Goal: Task Accomplishment & Management: Complete application form

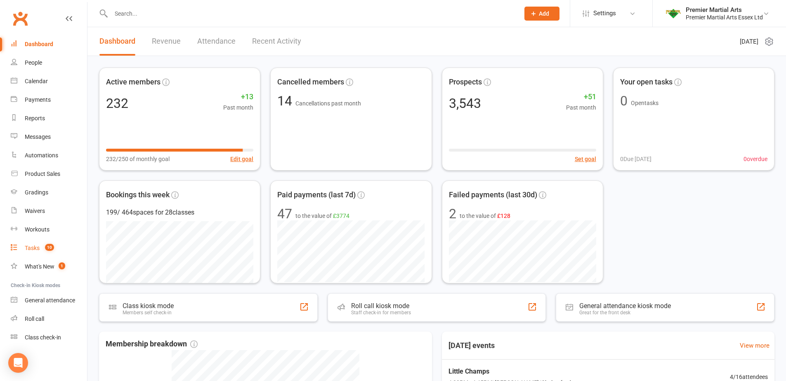
click at [30, 252] on link "Tasks 10" at bounding box center [49, 248] width 76 height 19
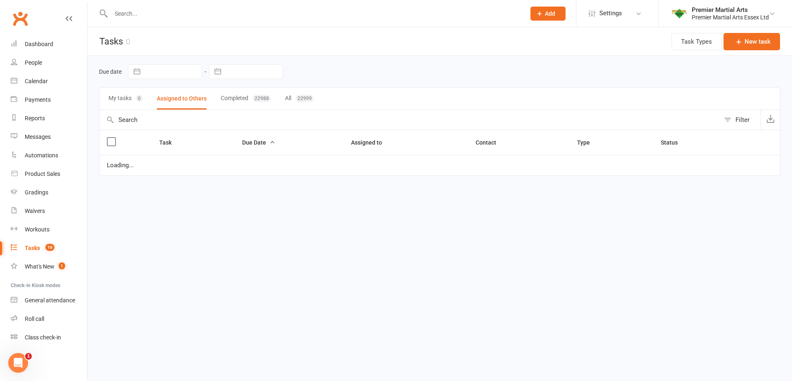
select select "started"
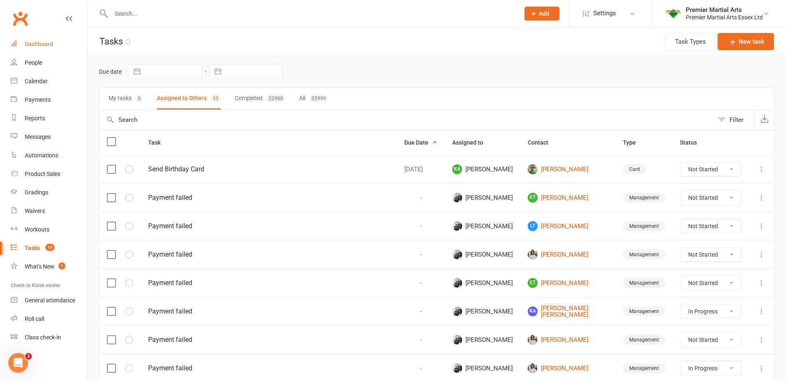
click at [54, 44] on link "Dashboard" at bounding box center [49, 44] width 76 height 19
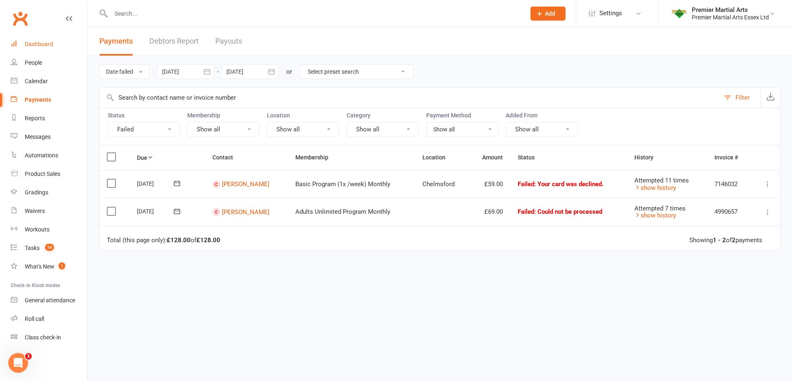
click at [43, 44] on div "Dashboard" at bounding box center [39, 44] width 28 height 7
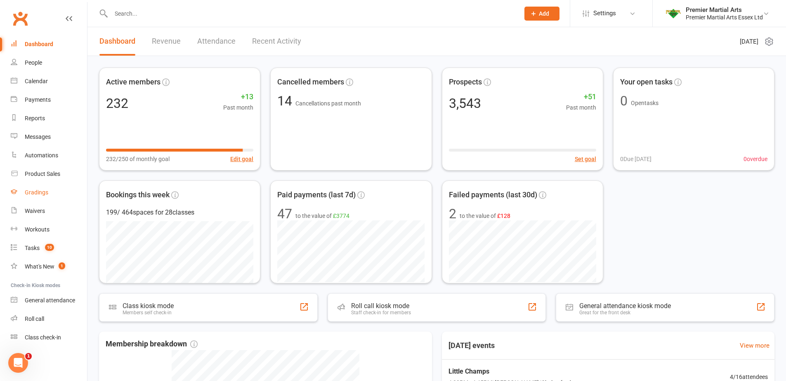
click at [44, 189] on link "Gradings" at bounding box center [49, 193] width 76 height 19
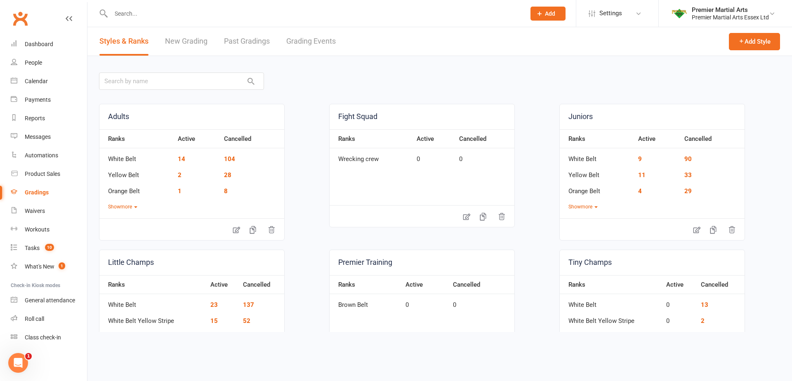
click at [310, 44] on link "Grading Events" at bounding box center [310, 41] width 49 height 28
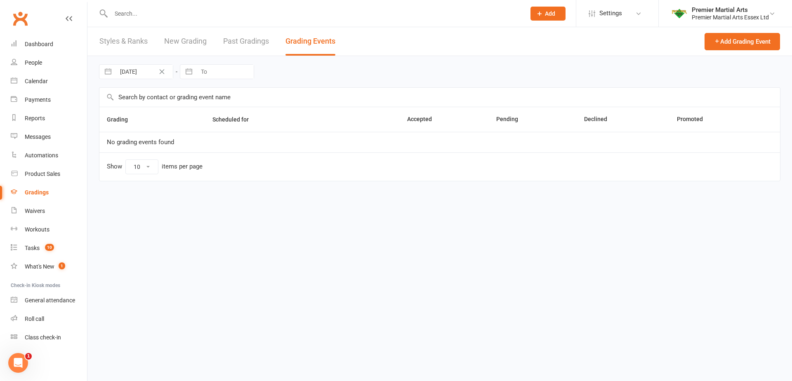
click at [110, 39] on link "Styles & Ranks" at bounding box center [123, 41] width 48 height 28
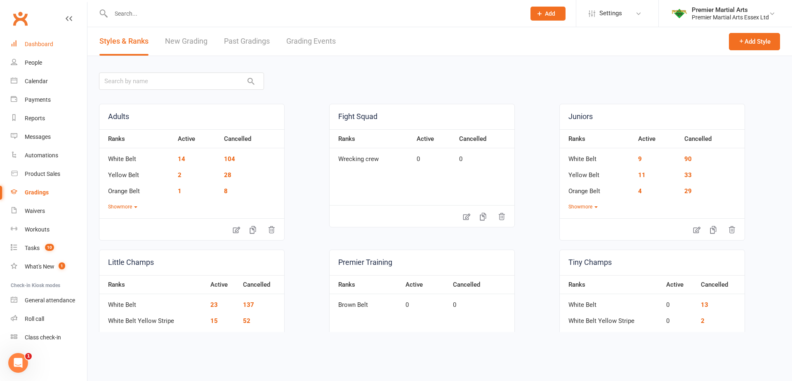
click at [32, 42] on div "Dashboard" at bounding box center [39, 44] width 28 height 7
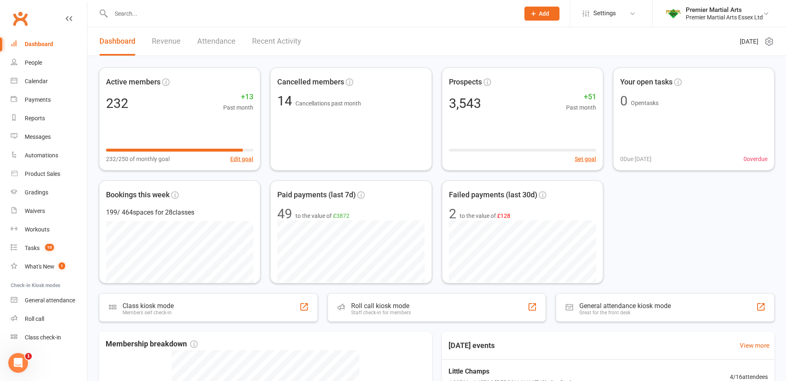
click at [178, 41] on link "Revenue" at bounding box center [166, 41] width 29 height 28
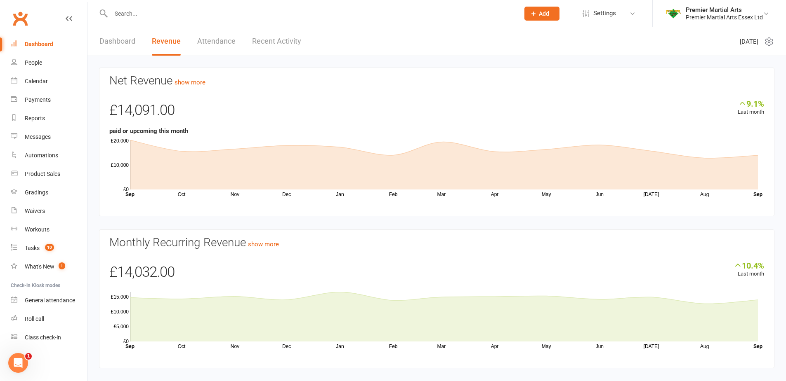
click at [115, 42] on link "Dashboard" at bounding box center [117, 41] width 36 height 28
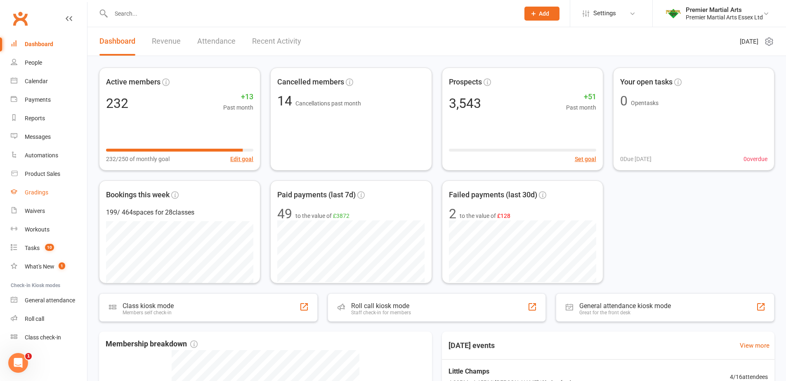
click at [35, 195] on div "Gradings" at bounding box center [37, 192] width 24 height 7
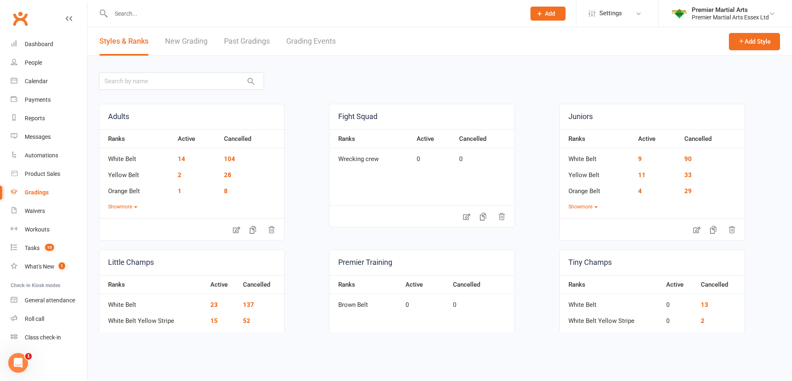
click at [200, 41] on link "New Grading" at bounding box center [186, 41] width 42 height 28
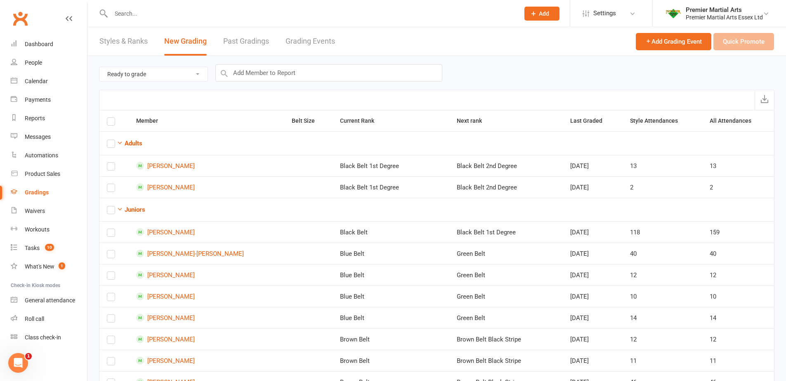
click at [157, 74] on select "Ready to grade All members enrolled in a style Active members enrolled in a sty…" at bounding box center [153, 74] width 108 height 14
select select "active_members_in_style"
click at [99, 67] on select "Ready to grade All members enrolled in a style Active members enrolled in a sty…" at bounding box center [153, 74] width 108 height 14
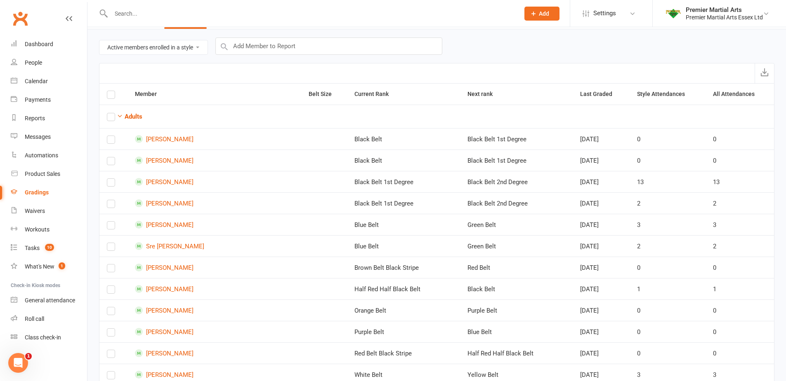
scroll to position [41, 0]
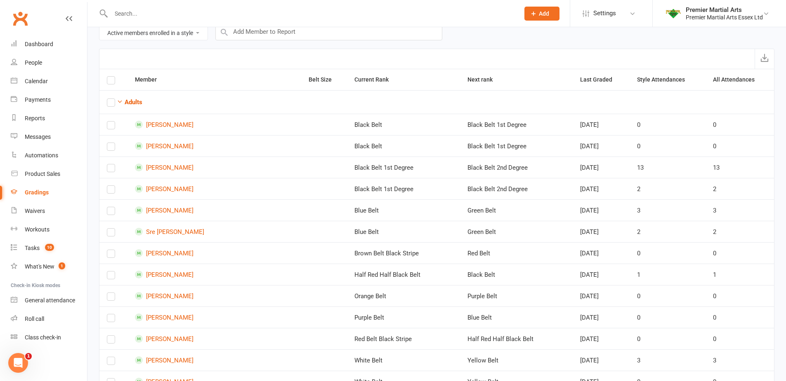
click at [110, 82] on label at bounding box center [111, 82] width 8 height 0
click at [110, 77] on input "checkbox" at bounding box center [111, 77] width 8 height 0
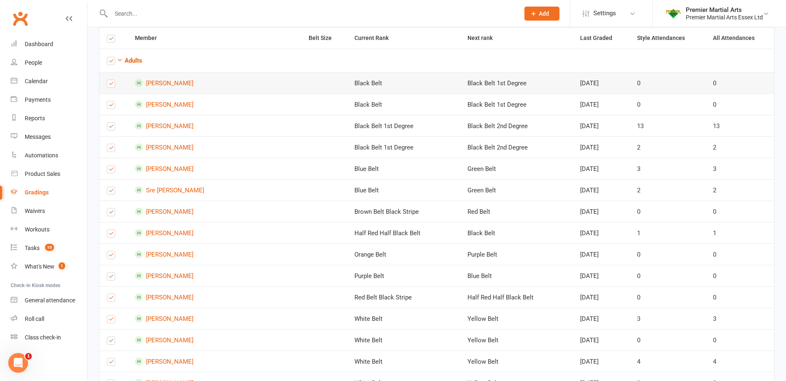
scroll to position [82, 0]
click at [111, 86] on label at bounding box center [111, 86] width 8 height 0
click at [111, 80] on input "checkbox" at bounding box center [111, 80] width 8 height 0
click at [109, 107] on label at bounding box center [111, 107] width 8 height 0
click at [109, 102] on input "checkbox" at bounding box center [111, 102] width 8 height 0
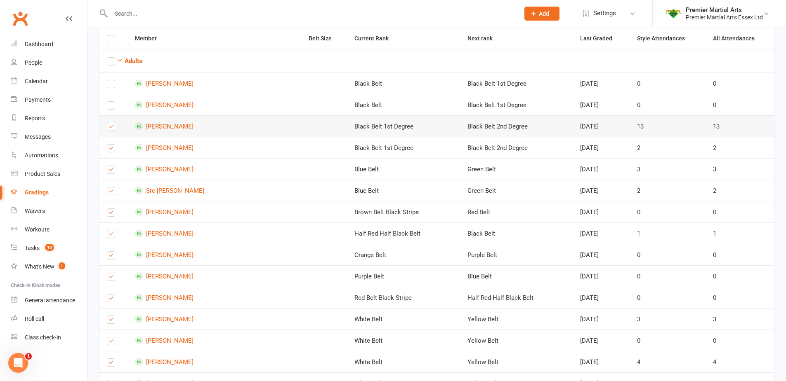
click at [114, 129] on label at bounding box center [111, 129] width 8 height 0
click at [114, 123] on input "checkbox" at bounding box center [111, 123] width 8 height 0
click at [110, 150] on label at bounding box center [111, 150] width 8 height 0
click at [110, 145] on input "checkbox" at bounding box center [111, 145] width 8 height 0
click at [112, 236] on label at bounding box center [111, 236] width 8 height 0
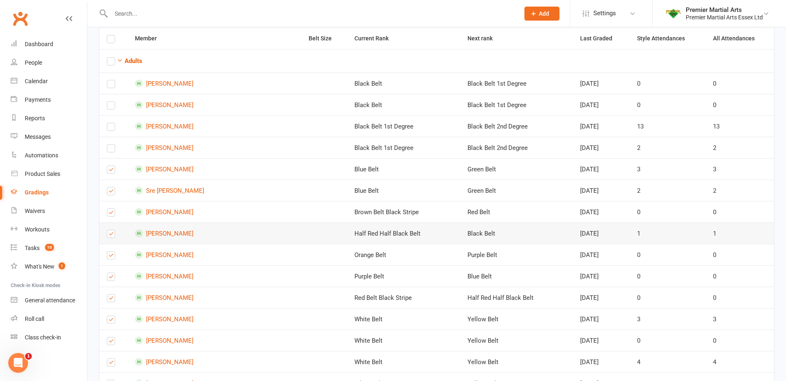
click at [112, 231] on input "checkbox" at bounding box center [111, 231] width 8 height 0
click at [112, 236] on label at bounding box center [111, 236] width 8 height 0
click at [112, 231] on input "checkbox" at bounding box center [111, 231] width 8 height 0
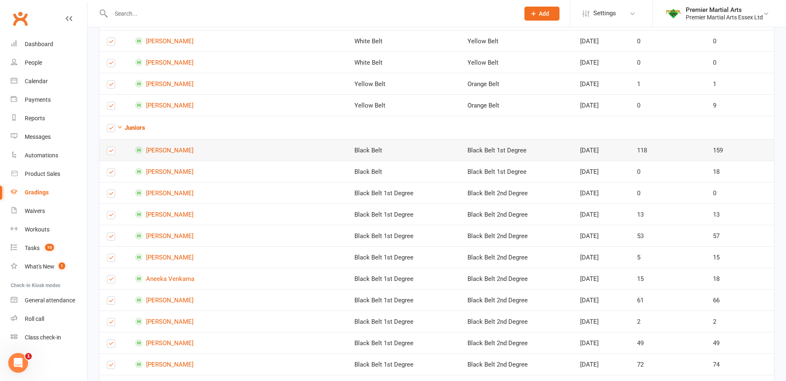
scroll to position [619, 0]
click at [110, 152] on label at bounding box center [111, 152] width 8 height 0
click at [110, 147] on input "checkbox" at bounding box center [111, 147] width 8 height 0
click at [110, 152] on label at bounding box center [111, 152] width 8 height 0
click at [110, 147] on input "checkbox" at bounding box center [111, 147] width 8 height 0
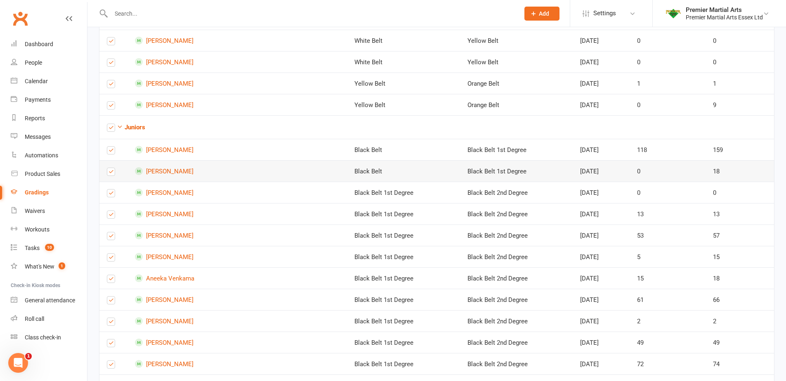
click at [109, 174] on label at bounding box center [111, 174] width 8 height 0
click at [109, 168] on input "checkbox" at bounding box center [111, 168] width 8 height 0
click at [111, 152] on label at bounding box center [111, 152] width 8 height 0
click at [111, 147] on input "checkbox" at bounding box center [111, 147] width 8 height 0
click at [112, 195] on label at bounding box center [111, 195] width 8 height 0
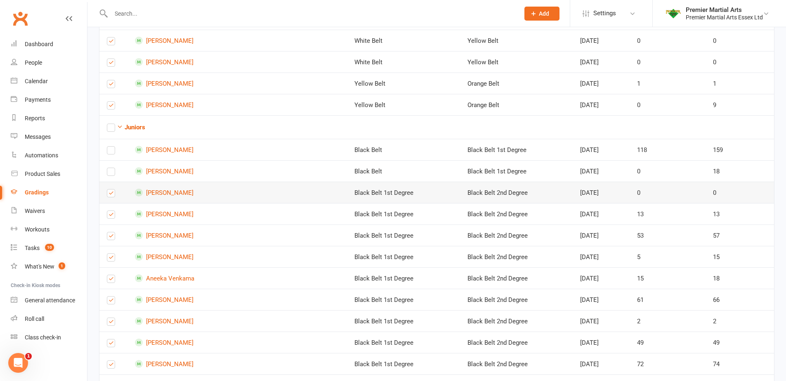
click at [112, 190] on input "checkbox" at bounding box center [111, 190] width 8 height 0
click at [110, 217] on label at bounding box center [111, 217] width 8 height 0
click at [110, 211] on input "checkbox" at bounding box center [111, 211] width 8 height 0
click at [111, 238] on label at bounding box center [111, 238] width 8 height 0
click at [111, 233] on input "checkbox" at bounding box center [111, 233] width 8 height 0
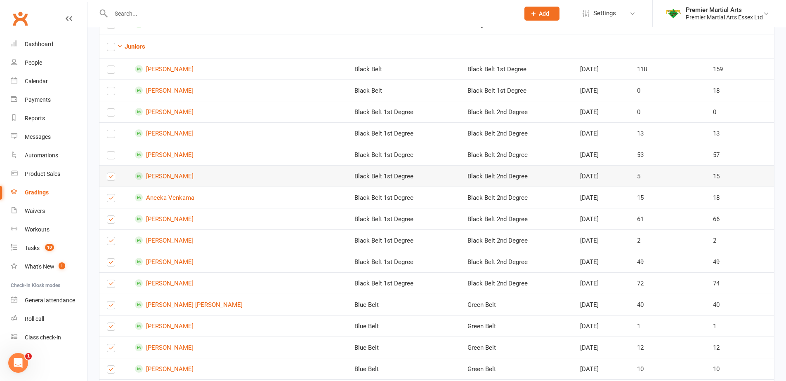
scroll to position [701, 0]
click at [112, 177] on label at bounding box center [111, 177] width 8 height 0
click at [112, 172] on input "checkbox" at bounding box center [111, 172] width 8 height 0
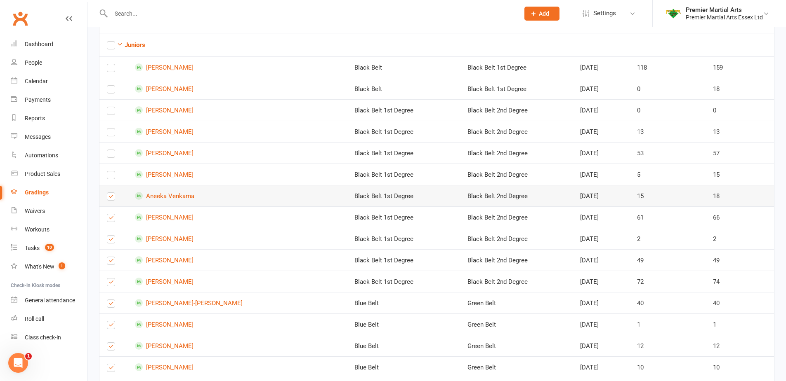
click at [111, 198] on label at bounding box center [111, 198] width 8 height 0
click at [111, 193] on input "checkbox" at bounding box center [111, 193] width 8 height 0
click at [112, 220] on label at bounding box center [111, 220] width 8 height 0
click at [112, 214] on input "checkbox" at bounding box center [111, 214] width 8 height 0
click at [112, 220] on label at bounding box center [111, 220] width 8 height 0
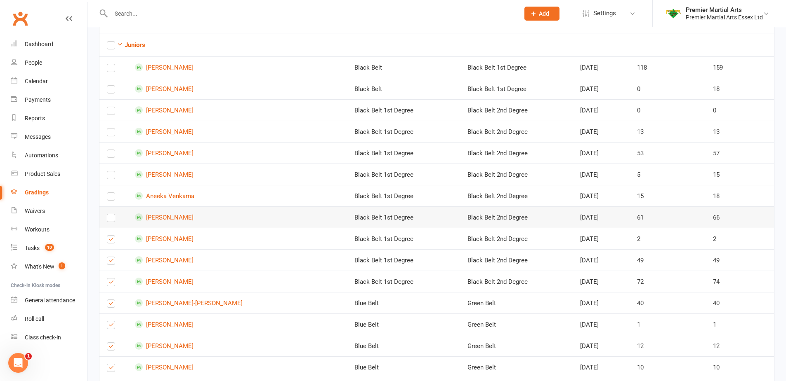
click at [112, 214] on input "checkbox" at bounding box center [111, 214] width 8 height 0
click at [111, 241] on label at bounding box center [111, 241] width 8 height 0
click at [111, 236] on input "checkbox" at bounding box center [111, 236] width 8 height 0
click at [110, 220] on label at bounding box center [111, 220] width 8 height 0
click at [110, 214] on input "checkbox" at bounding box center [111, 214] width 8 height 0
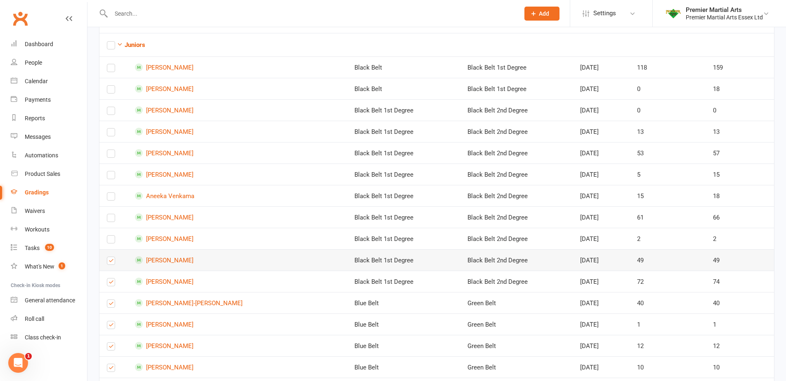
click at [111, 263] on label at bounding box center [111, 263] width 8 height 0
click at [111, 257] on input "checkbox" at bounding box center [111, 257] width 8 height 0
click at [113, 284] on label at bounding box center [111, 284] width 8 height 0
click at [113, 279] on input "checkbox" at bounding box center [111, 279] width 8 height 0
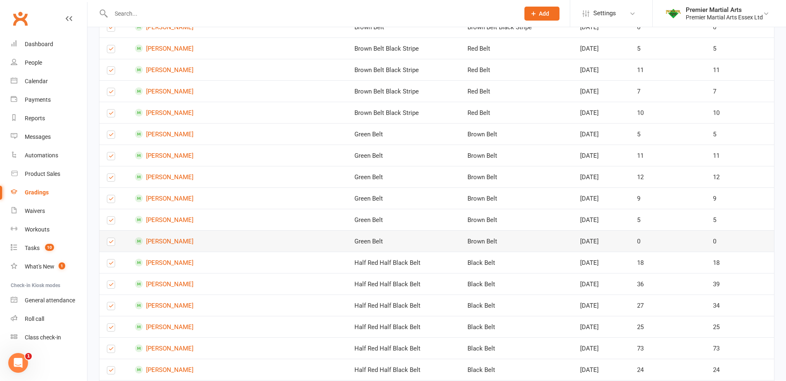
scroll to position [1320, 0]
click at [110, 245] on label at bounding box center [111, 245] width 8 height 0
click at [110, 239] on input "checkbox" at bounding box center [111, 239] width 8 height 0
click at [111, 266] on label at bounding box center [111, 266] width 8 height 0
click at [111, 261] on input "checkbox" at bounding box center [111, 261] width 8 height 0
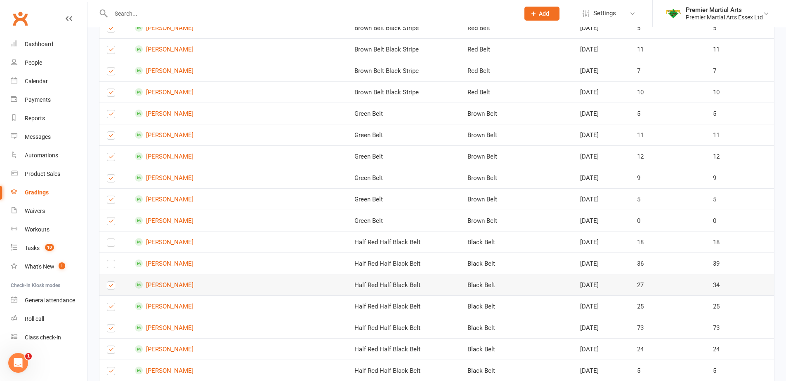
click at [111, 287] on label at bounding box center [111, 287] width 8 height 0
click at [111, 282] on input "checkbox" at bounding box center [111, 282] width 8 height 0
click at [109, 309] on label at bounding box center [111, 309] width 8 height 0
click at [109, 304] on input "checkbox" at bounding box center [111, 304] width 8 height 0
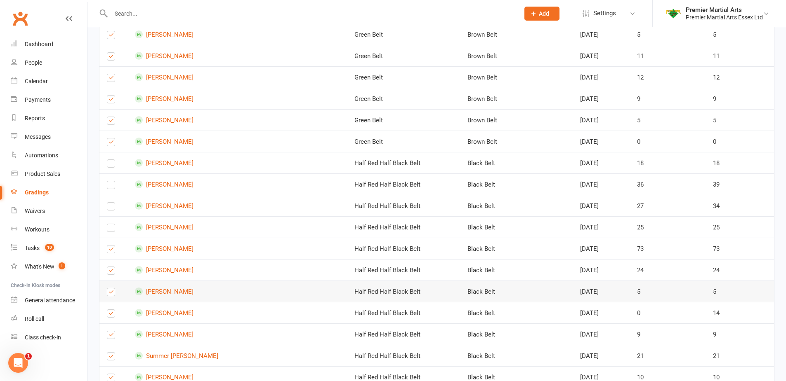
scroll to position [1402, 0]
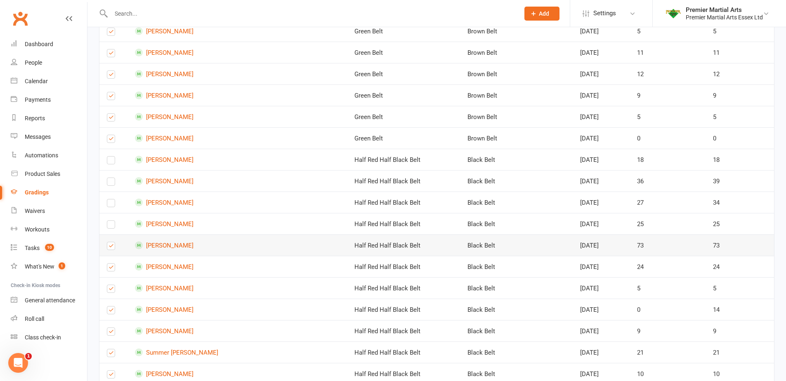
click at [110, 248] on label at bounding box center [111, 248] width 8 height 0
click at [110, 242] on input "checkbox" at bounding box center [111, 242] width 8 height 0
click at [111, 269] on label at bounding box center [111, 269] width 8 height 0
click at [111, 264] on input "checkbox" at bounding box center [111, 264] width 8 height 0
click at [108, 291] on label at bounding box center [111, 291] width 8 height 0
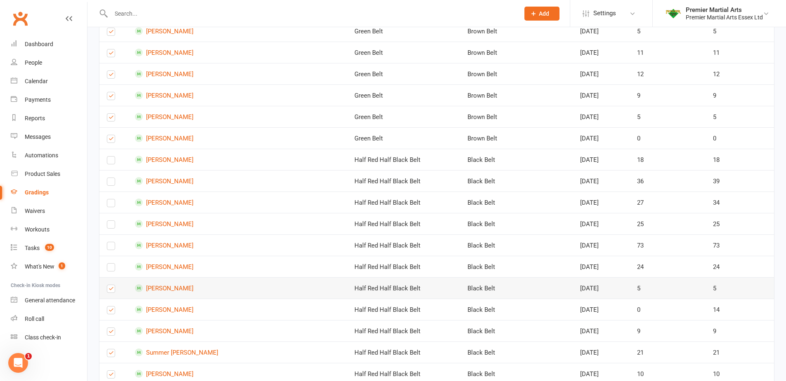
click at [108, 285] on input "checkbox" at bounding box center [111, 285] width 8 height 0
click at [108, 291] on label at bounding box center [111, 291] width 8 height 0
click at [108, 285] on input "checkbox" at bounding box center [111, 285] width 8 height 0
click at [111, 312] on label at bounding box center [111, 312] width 8 height 0
click at [111, 307] on input "checkbox" at bounding box center [111, 307] width 8 height 0
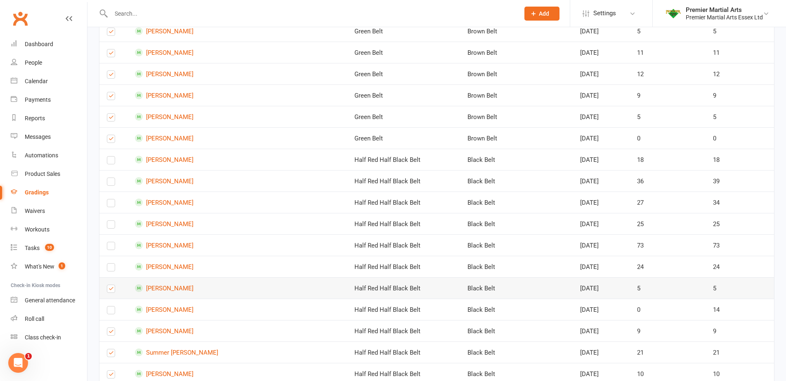
click at [109, 291] on label at bounding box center [111, 291] width 8 height 0
click at [109, 285] on input "checkbox" at bounding box center [111, 285] width 8 height 0
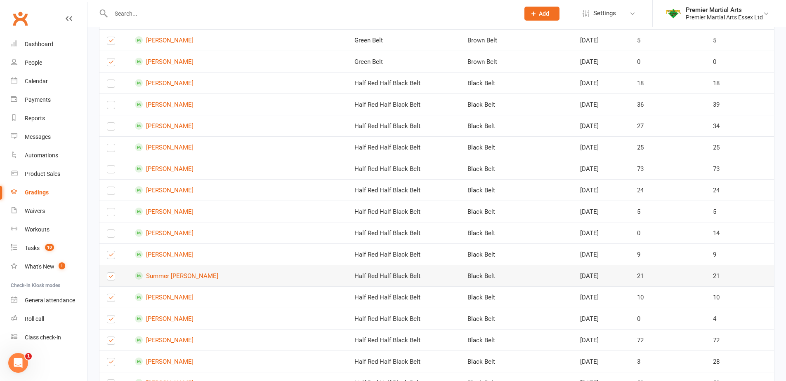
scroll to position [1485, 0]
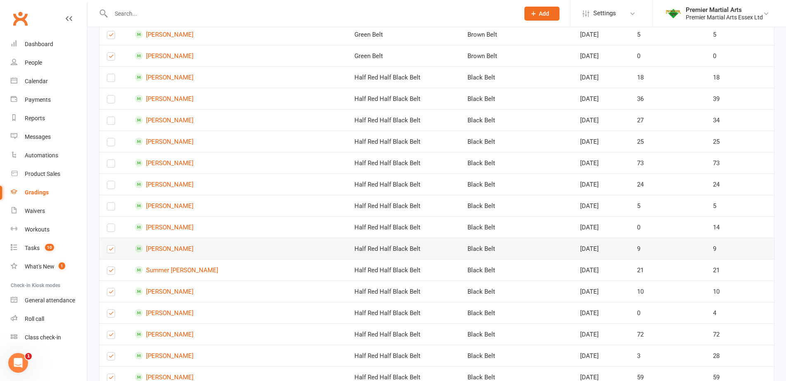
click at [111, 251] on label at bounding box center [111, 251] width 8 height 0
click at [111, 246] on input "checkbox" at bounding box center [111, 246] width 8 height 0
click at [112, 273] on label at bounding box center [111, 273] width 8 height 0
click at [112, 267] on input "checkbox" at bounding box center [111, 267] width 8 height 0
click at [112, 273] on label at bounding box center [111, 273] width 8 height 0
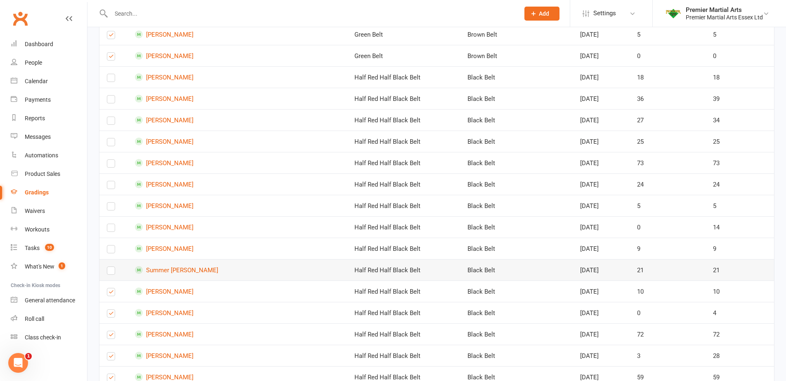
click at [112, 267] on input "checkbox" at bounding box center [111, 267] width 8 height 0
click at [110, 294] on label at bounding box center [111, 294] width 8 height 0
click at [110, 289] on input "checkbox" at bounding box center [111, 289] width 8 height 0
click at [112, 273] on label at bounding box center [111, 273] width 8 height 0
click at [112, 267] on input "checkbox" at bounding box center [111, 267] width 8 height 0
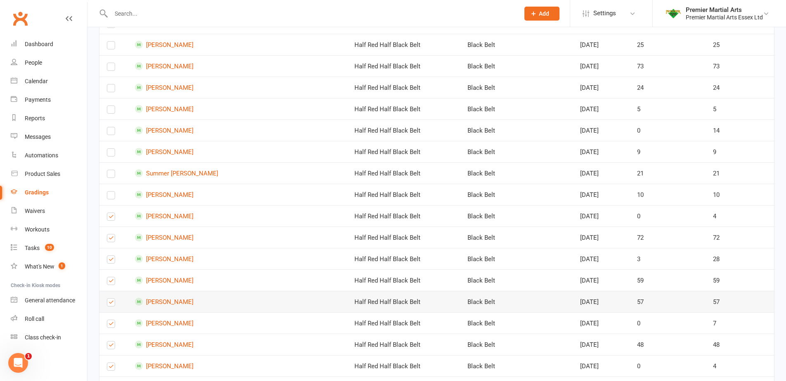
scroll to position [1608, 0]
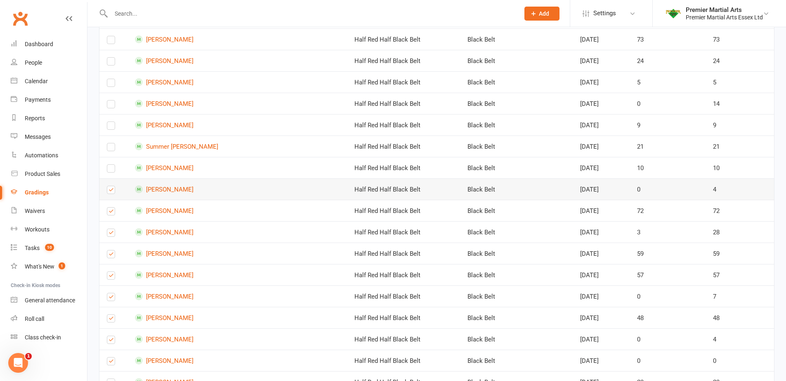
click at [111, 192] on label at bounding box center [111, 192] width 8 height 0
click at [111, 186] on input "checkbox" at bounding box center [111, 186] width 8 height 0
click at [111, 213] on label at bounding box center [111, 213] width 8 height 0
click at [111, 208] on input "checkbox" at bounding box center [111, 208] width 8 height 0
click at [109, 235] on label at bounding box center [111, 235] width 8 height 0
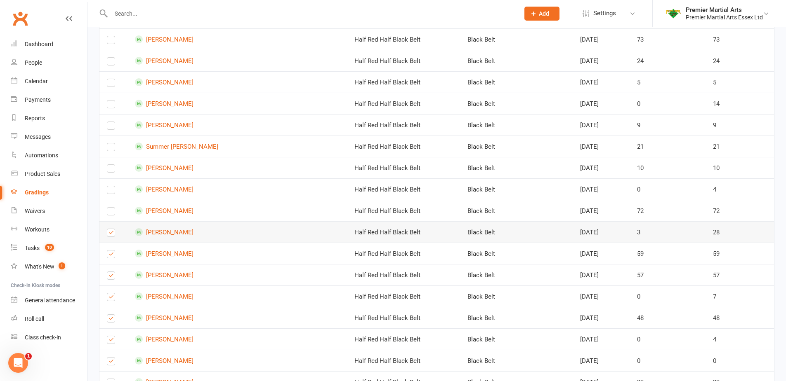
click at [109, 229] on input "checkbox" at bounding box center [111, 229] width 8 height 0
click at [110, 256] on label at bounding box center [111, 256] width 8 height 0
click at [110, 251] on input "checkbox" at bounding box center [111, 251] width 8 height 0
click at [114, 278] on label at bounding box center [111, 278] width 8 height 0
click at [114, 272] on input "checkbox" at bounding box center [111, 272] width 8 height 0
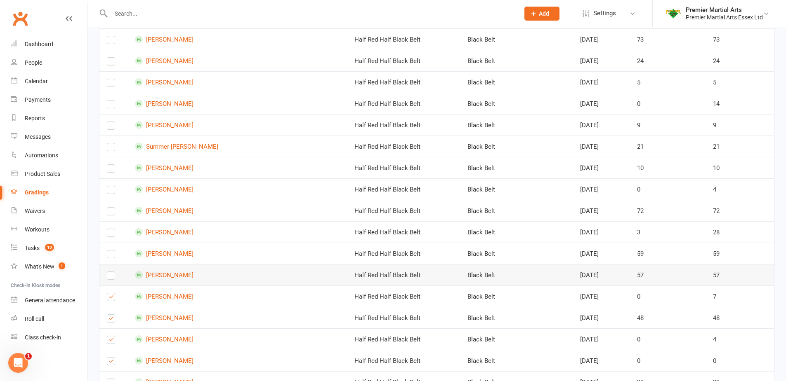
click at [114, 278] on label at bounding box center [111, 278] width 8 height 0
click at [114, 272] on input "checkbox" at bounding box center [111, 272] width 8 height 0
click at [110, 278] on label at bounding box center [111, 278] width 8 height 0
click at [110, 272] on input "checkbox" at bounding box center [111, 272] width 8 height 0
click at [111, 299] on label at bounding box center [111, 299] width 8 height 0
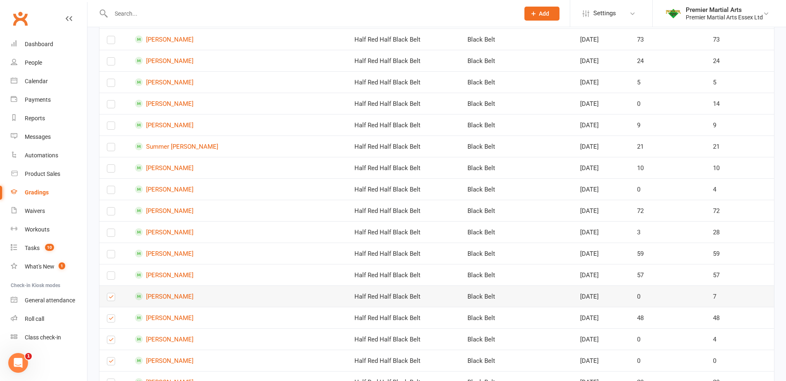
click at [111, 294] on input "checkbox" at bounding box center [111, 294] width 8 height 0
click at [111, 299] on label at bounding box center [111, 299] width 8 height 0
click at [111, 294] on input "checkbox" at bounding box center [111, 294] width 8 height 0
click at [110, 320] on label at bounding box center [111, 320] width 8 height 0
click at [110, 315] on input "checkbox" at bounding box center [111, 315] width 8 height 0
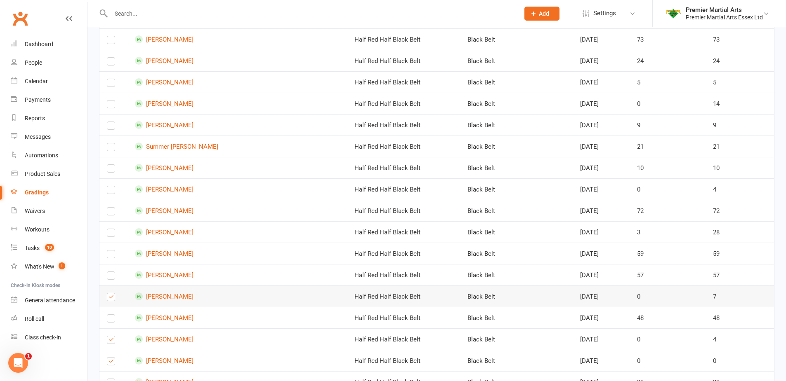
click at [110, 299] on label at bounding box center [111, 299] width 8 height 0
click at [110, 294] on input "checkbox" at bounding box center [111, 294] width 8 height 0
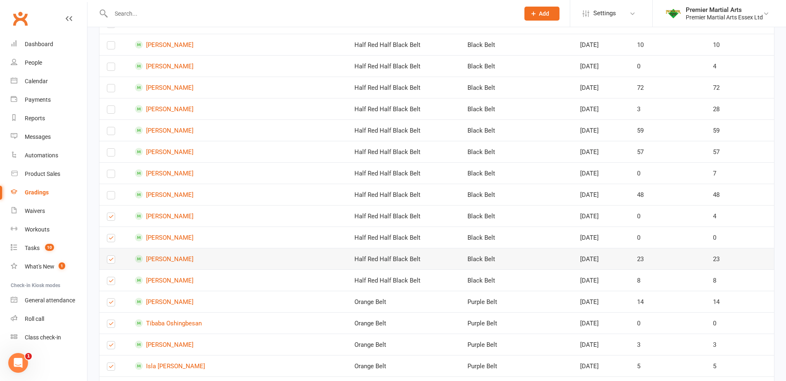
scroll to position [1732, 0]
click at [111, 218] on label at bounding box center [111, 218] width 8 height 0
click at [111, 213] on input "checkbox" at bounding box center [111, 213] width 8 height 0
click at [110, 240] on label at bounding box center [111, 240] width 8 height 0
click at [110, 234] on input "checkbox" at bounding box center [111, 234] width 8 height 0
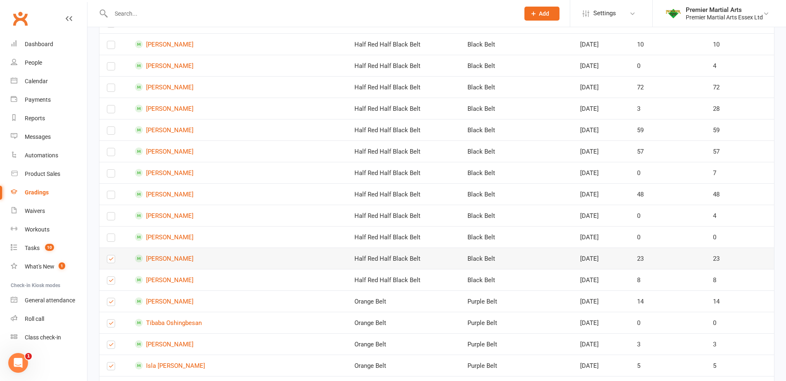
click at [110, 261] on label at bounding box center [111, 261] width 8 height 0
click at [110, 256] on input "checkbox" at bounding box center [111, 256] width 8 height 0
click at [109, 282] on label at bounding box center [111, 282] width 8 height 0
click at [109, 277] on input "checkbox" at bounding box center [111, 277] width 8 height 0
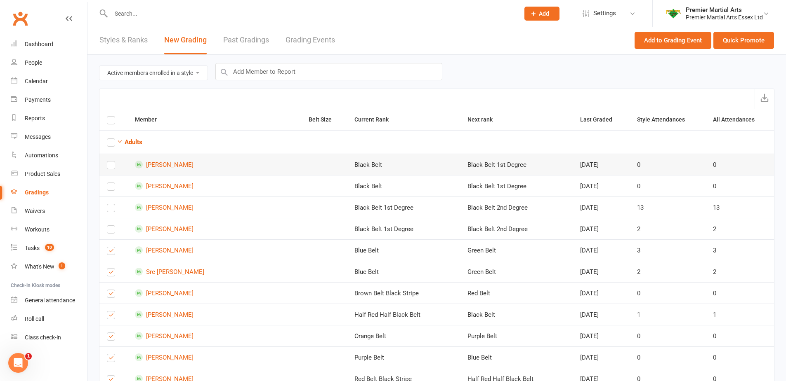
scroll to position [0, 0]
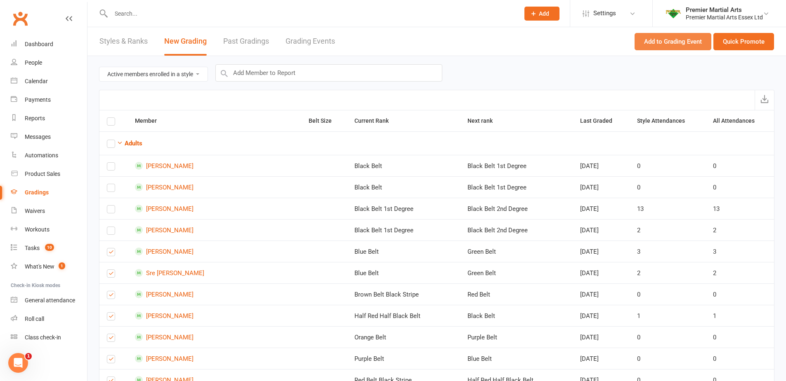
click at [659, 46] on button "Add to Grading Event" at bounding box center [672, 41] width 77 height 17
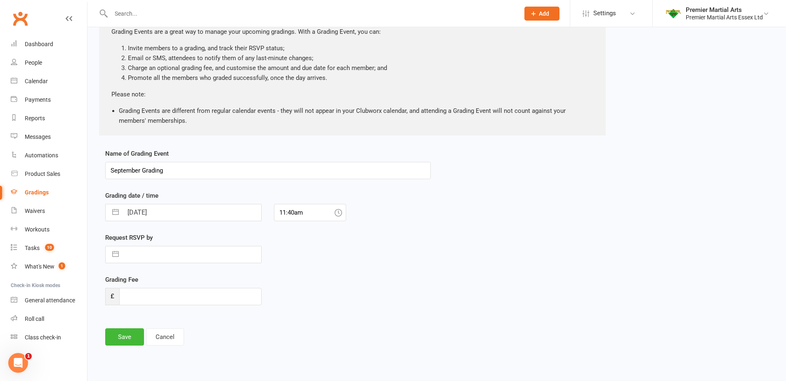
scroll to position [68, 0]
click at [115, 211] on button "button" at bounding box center [115, 211] width 15 height 16
select select "7"
select select "2025"
select select "8"
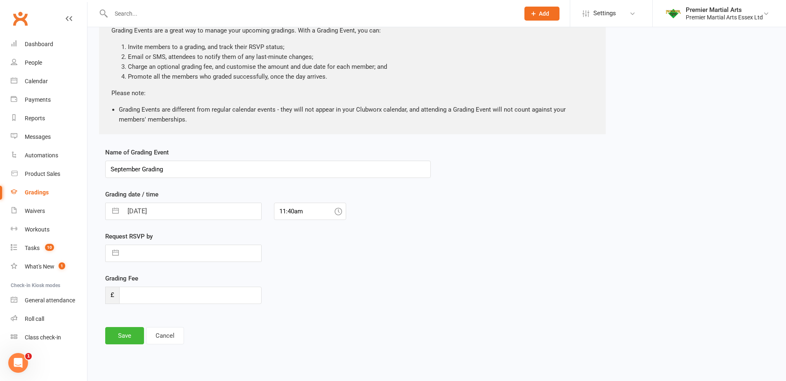
select select "2025"
select select "9"
select select "2025"
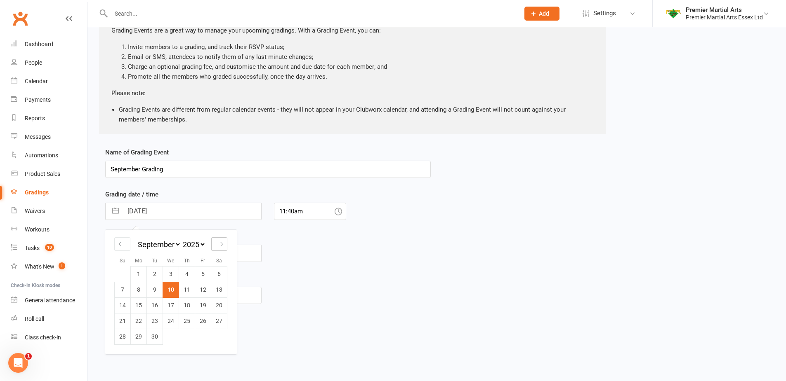
click at [222, 243] on icon "Move forward to switch to the next month." at bounding box center [219, 244] width 8 height 8
select select "10"
select select "2025"
select select "11"
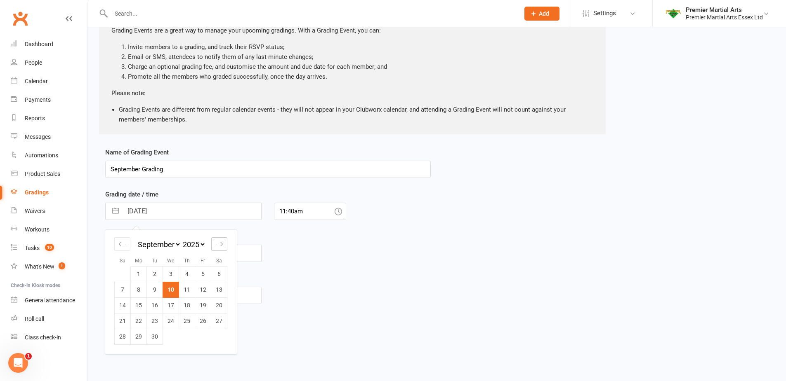
select select "2025"
click at [122, 242] on icon "Move backward to switch to the previous month." at bounding box center [122, 244] width 8 height 8
select select "8"
select select "2025"
click at [120, 304] on td "12" at bounding box center [123, 306] width 16 height 16
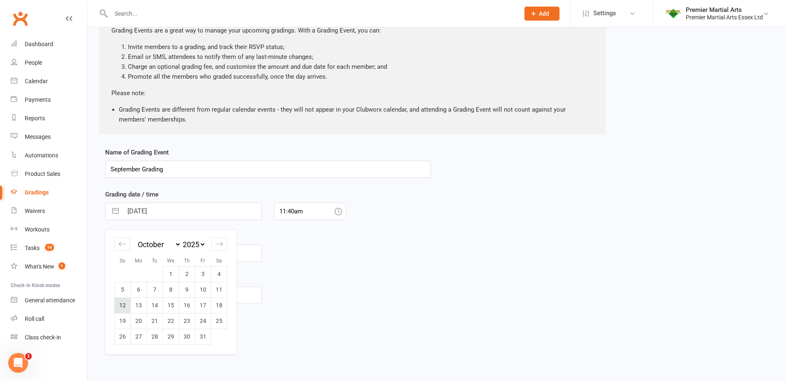
type input "[DATE]"
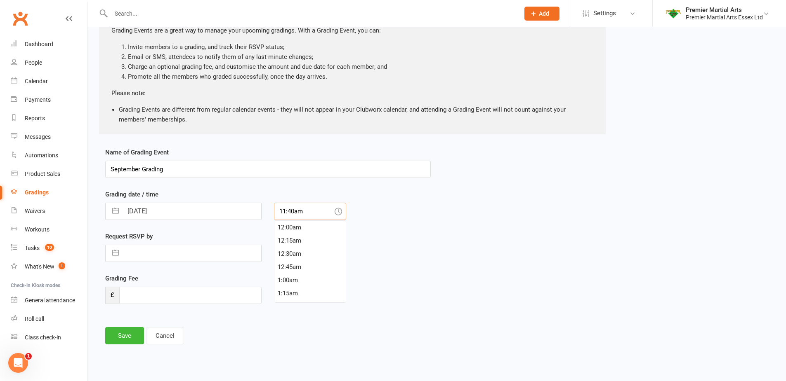
click at [319, 217] on input "11:40am" at bounding box center [310, 211] width 72 height 17
click at [301, 243] on div "10:00am" at bounding box center [309, 244] width 71 height 13
type input "10:00am"
select select "7"
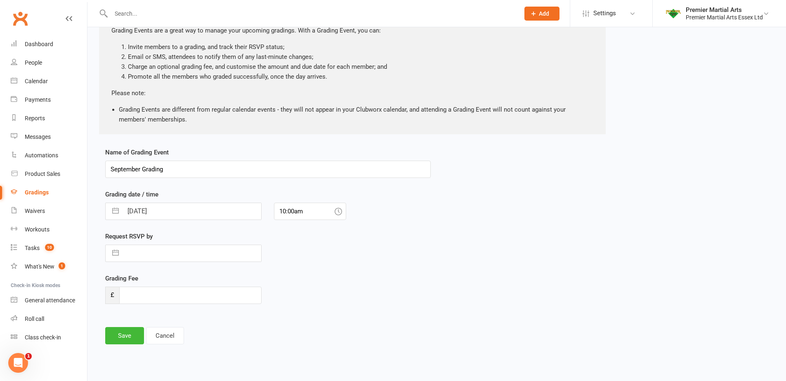
select select "2025"
select select "8"
select select "2025"
select select "9"
select select "2025"
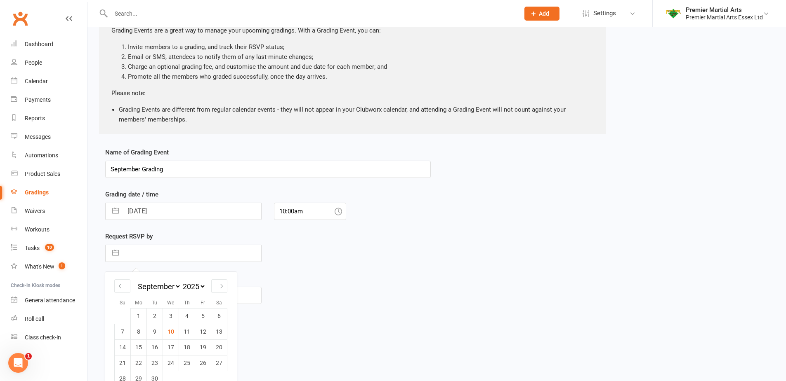
click at [172, 256] on input "text" at bounding box center [192, 253] width 138 height 16
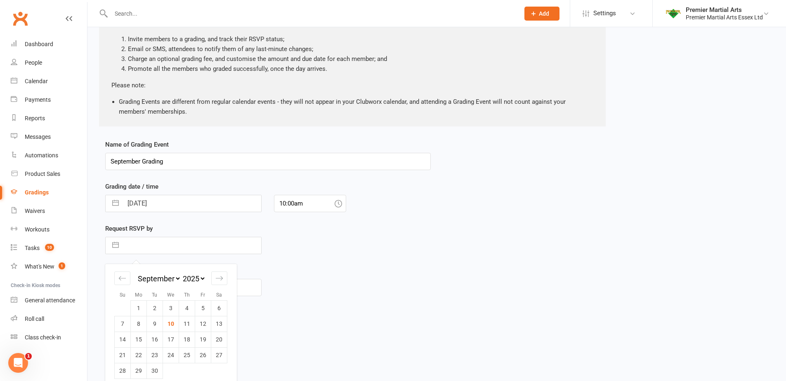
scroll to position [83, 0]
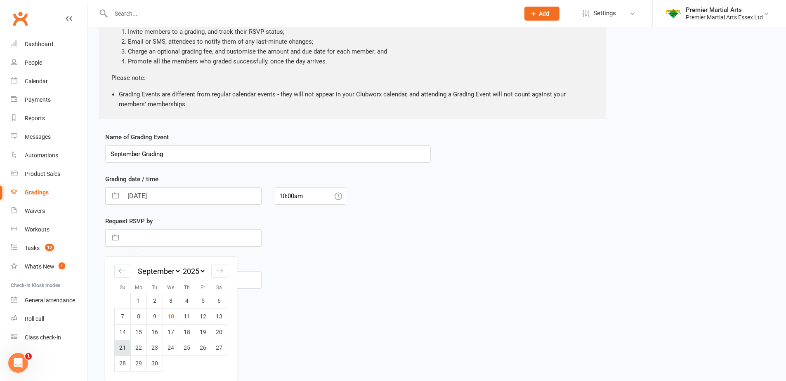
click at [119, 348] on td "21" at bounding box center [123, 348] width 16 height 16
type input "[DATE]"
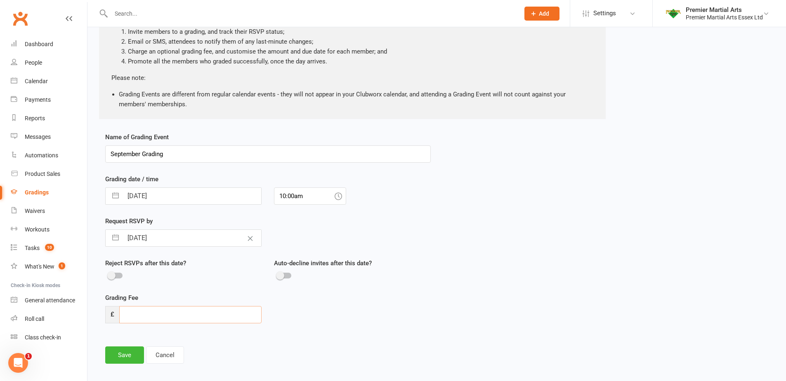
click at [164, 312] on input "number" at bounding box center [190, 314] width 142 height 17
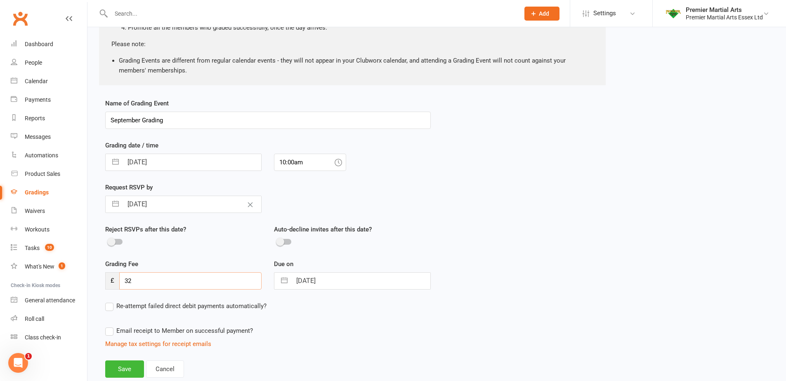
scroll to position [151, 0]
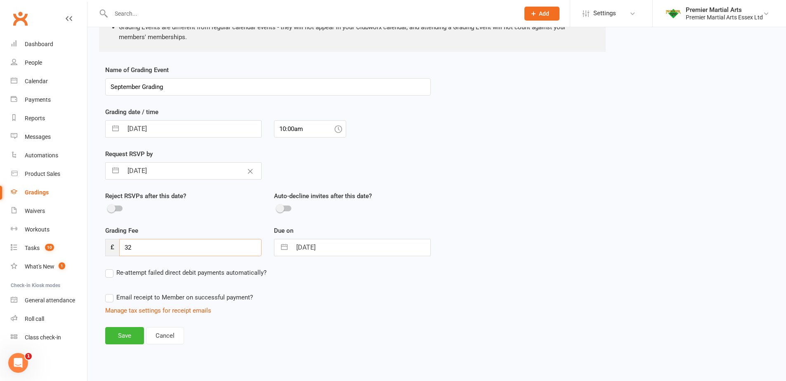
type input "32"
click at [180, 273] on span "Re-attempt failed direct debit payments automatically?" at bounding box center [191, 272] width 150 height 9
click at [180, 268] on input "Re-attempt failed direct debit payments automatically?" at bounding box center [185, 268] width 161 height 0
select select "3"
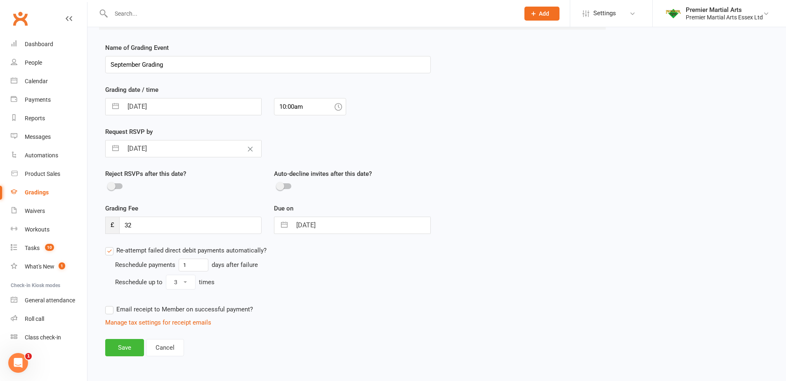
scroll to position [185, 0]
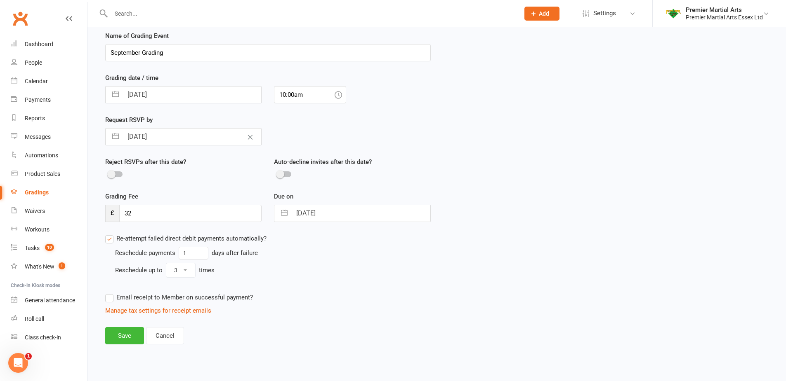
click at [285, 208] on button "button" at bounding box center [284, 213] width 15 height 16
select select "8"
select select "2025"
select select "9"
select select "2025"
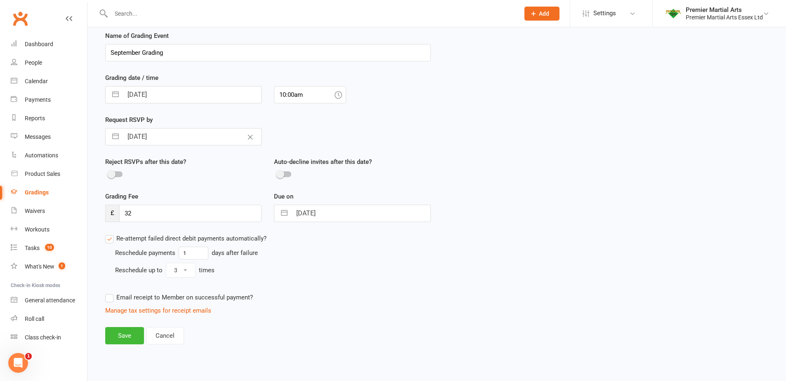
select select "10"
select select "2025"
click at [292, 242] on icon "Move backward to switch to the previous month." at bounding box center [291, 246] width 8 height 8
select select "7"
select select "2025"
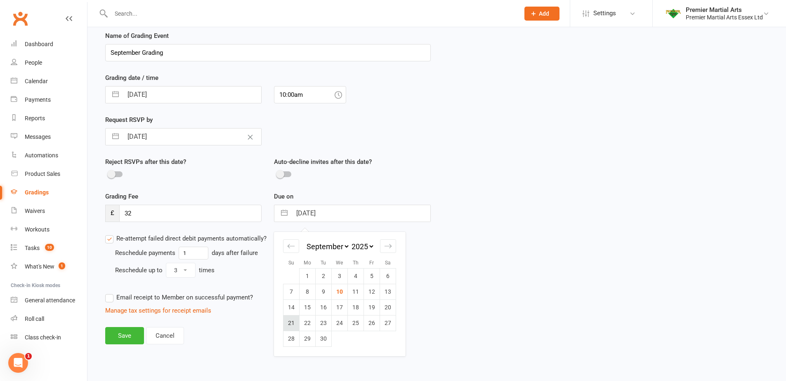
click at [288, 325] on td "21" at bounding box center [291, 323] width 16 height 16
type input "[DATE]"
click at [124, 338] on button "Save" at bounding box center [124, 335] width 39 height 17
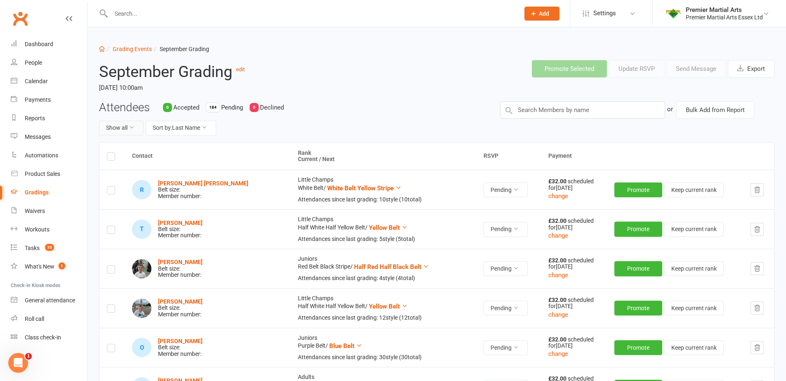
click at [134, 133] on button "Show all" at bounding box center [121, 128] width 45 height 15
click at [124, 197] on link "Pending only" at bounding box center [140, 196] width 82 height 16
click at [111, 158] on label at bounding box center [111, 158] width 8 height 0
click at [111, 153] on input "checkbox" at bounding box center [111, 153] width 8 height 0
click at [700, 66] on button "Send Message" at bounding box center [695, 68] width 59 height 17
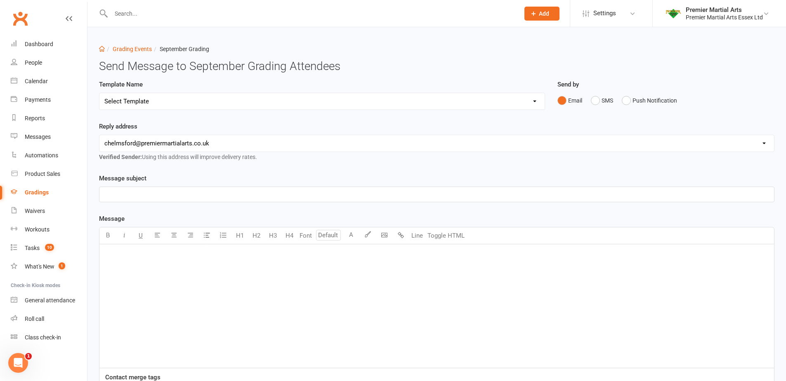
click at [174, 99] on select "Select Template [Email] Graduation/Grading RSVP [Email] Confirmation of Success…" at bounding box center [321, 101] width 445 height 16
select select "0"
click at [99, 93] on select "Select Template [Email] Graduation/Grading RSVP [Email] Confirmation of Success…" at bounding box center [321, 101] width 445 height 16
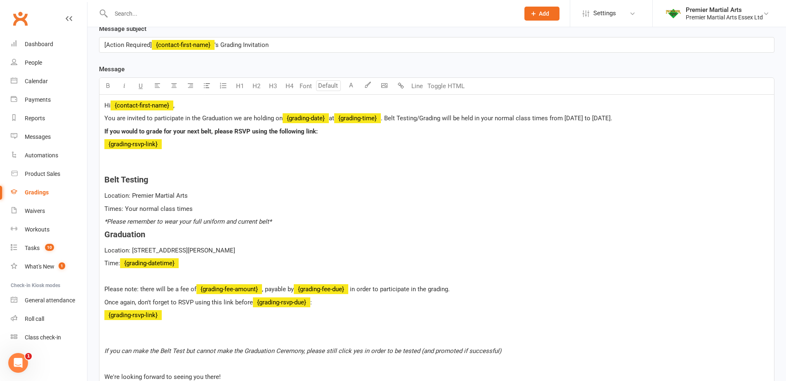
scroll to position [165, 0]
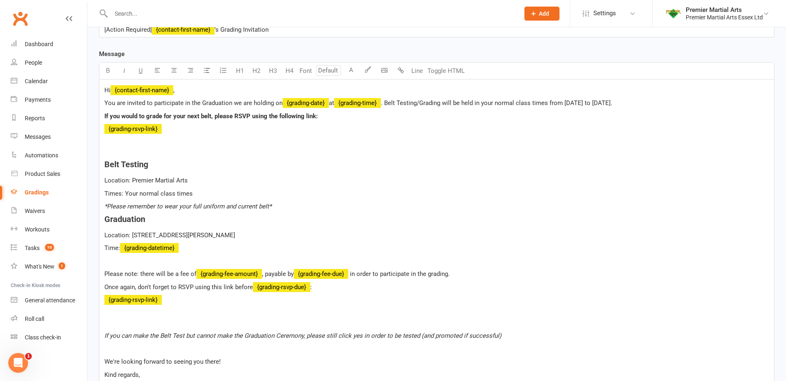
click at [567, 102] on span ". Belt Testing/Grading will be held in your normal class times from [DATE] to […" at bounding box center [496, 102] width 231 height 7
drag, startPoint x: 567, startPoint y: 102, endPoint x: 614, endPoint y: 102, distance: 46.2
click at [612, 102] on span ". Belt Testing/Grading will be held in your normal class times from [DATE] to […" at bounding box center [496, 102] width 231 height 7
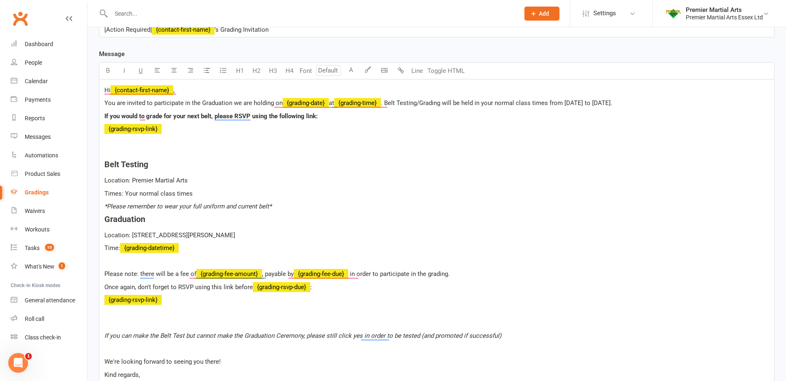
click at [578, 106] on span ". Belt Testing/Grading will be held in your normal class times from [DATE] to […" at bounding box center [496, 102] width 231 height 7
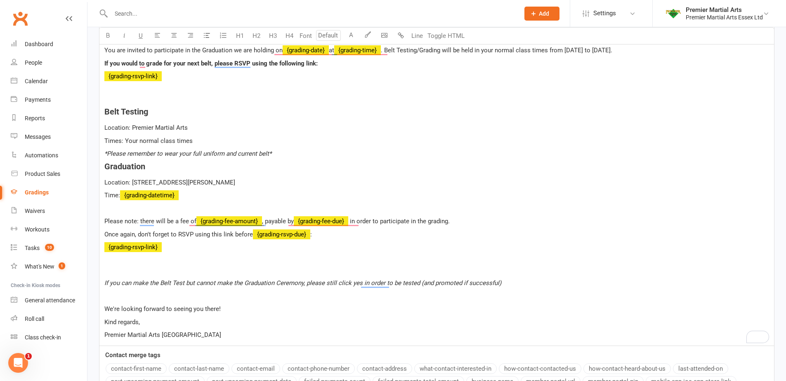
scroll to position [247, 0]
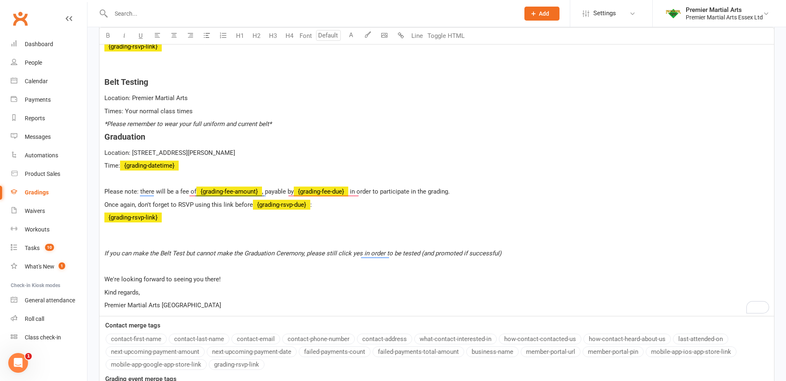
drag, startPoint x: 192, startPoint y: 153, endPoint x: 318, endPoint y: 158, distance: 126.3
click at [318, 158] on p "Location: [STREET_ADDRESS][PERSON_NAME]" at bounding box center [436, 153] width 664 height 10
click at [462, 133] on h4 "Graduation" at bounding box center [436, 136] width 664 height 9
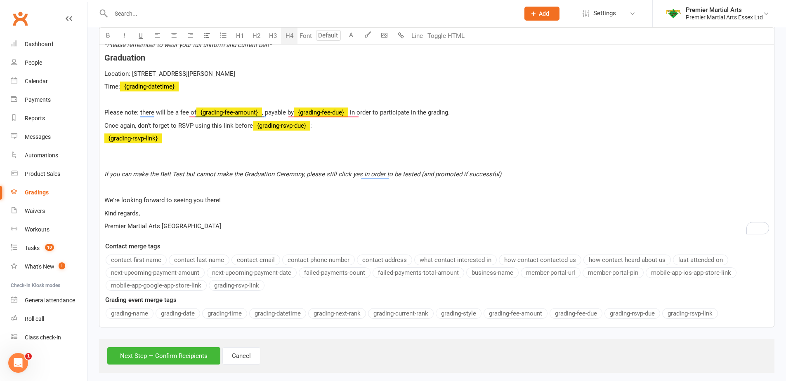
scroll to position [337, 0]
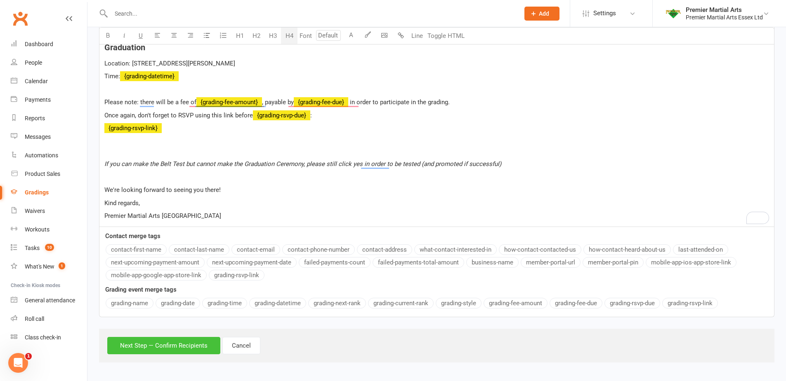
click at [192, 347] on button "Next Step — Confirm Recipients" at bounding box center [163, 345] width 113 height 17
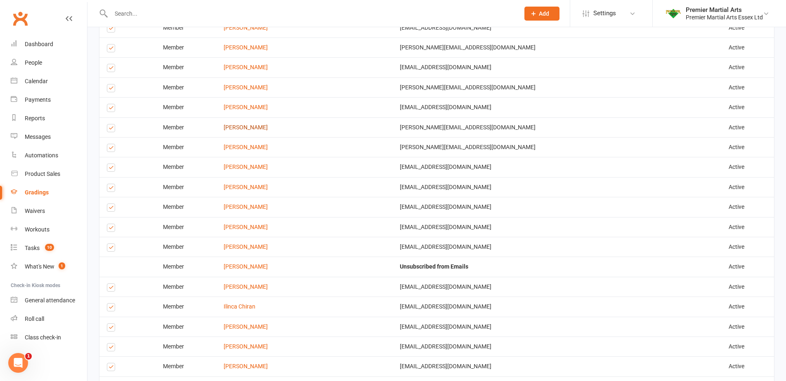
scroll to position [925, 0]
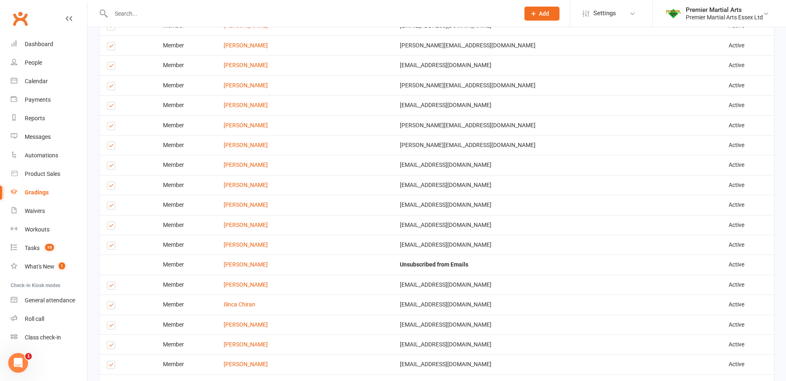
click at [109, 127] on label at bounding box center [112, 127] width 11 height 0
click at [109, 122] on input "checkbox" at bounding box center [109, 122] width 5 height 0
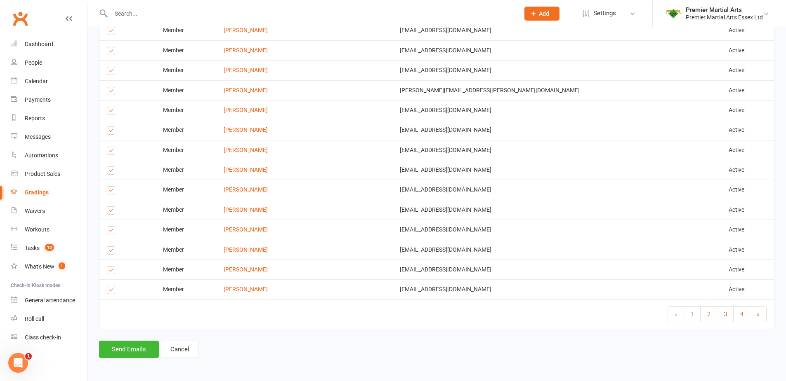
scroll to position [1260, 0]
click at [134, 346] on button "Send Emails" at bounding box center [129, 349] width 60 height 17
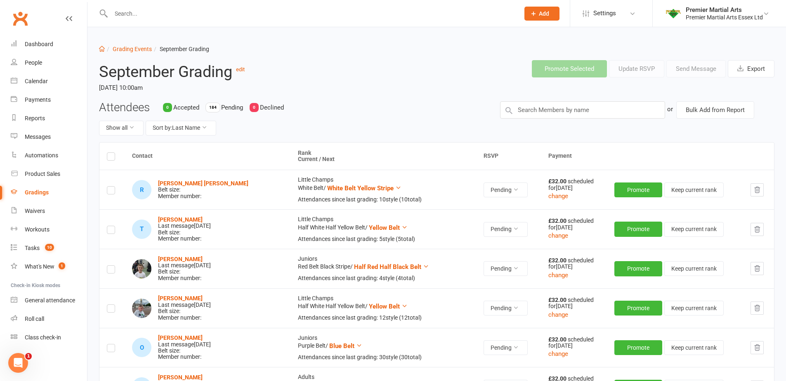
click at [751, 5] on li "Premier Martial Arts Premier Martial Arts Essex Ltd My profile My subscription …" at bounding box center [719, 13] width 134 height 27
click at [752, 7] on div "Premier Martial Arts" at bounding box center [723, 9] width 77 height 7
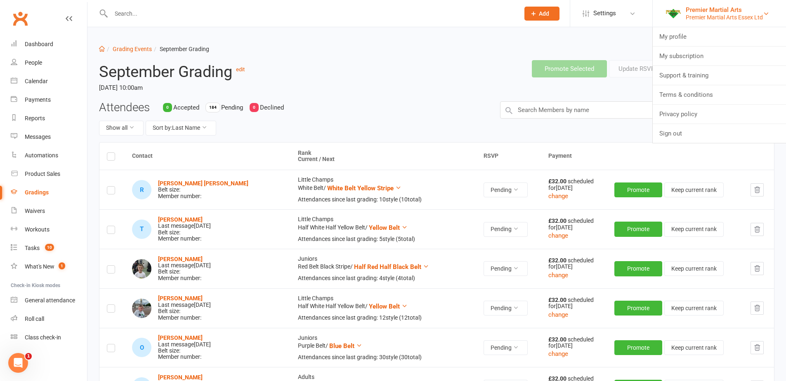
click at [750, 6] on div "Premier Martial Arts" at bounding box center [723, 9] width 77 height 7
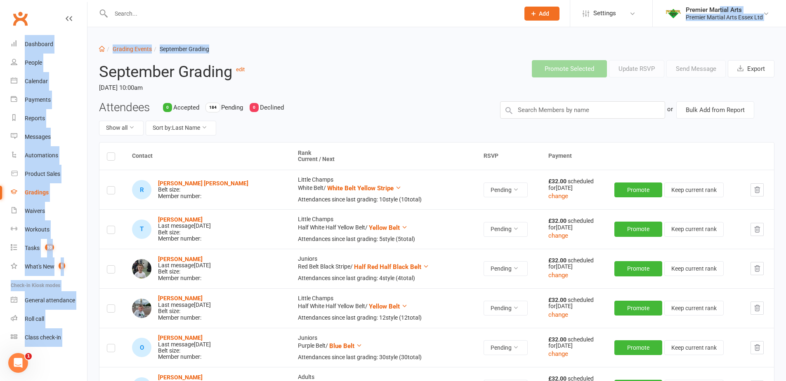
drag, startPoint x: 720, startPoint y: 6, endPoint x: 698, endPoint y: 45, distance: 43.9
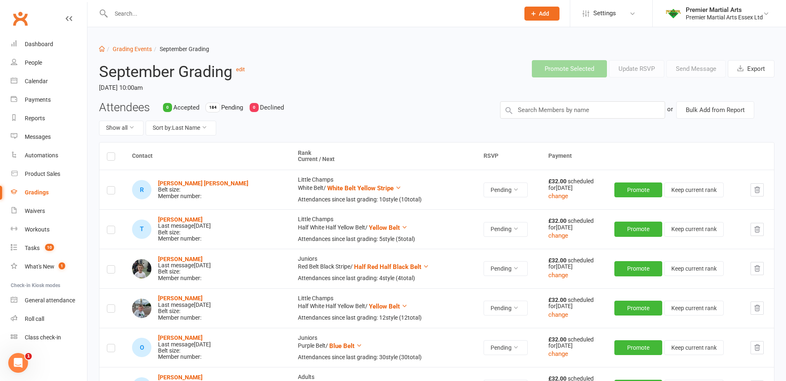
click at [698, 45] on ol "Dashboard Grading Events September Grading" at bounding box center [436, 49] width 675 height 9
click at [454, 87] on header "September Grading edit [DATE] 10:00am Promote Selected Update RSVP Send Message…" at bounding box center [436, 77] width 687 height 47
